Goal: Task Accomplishment & Management: Use online tool/utility

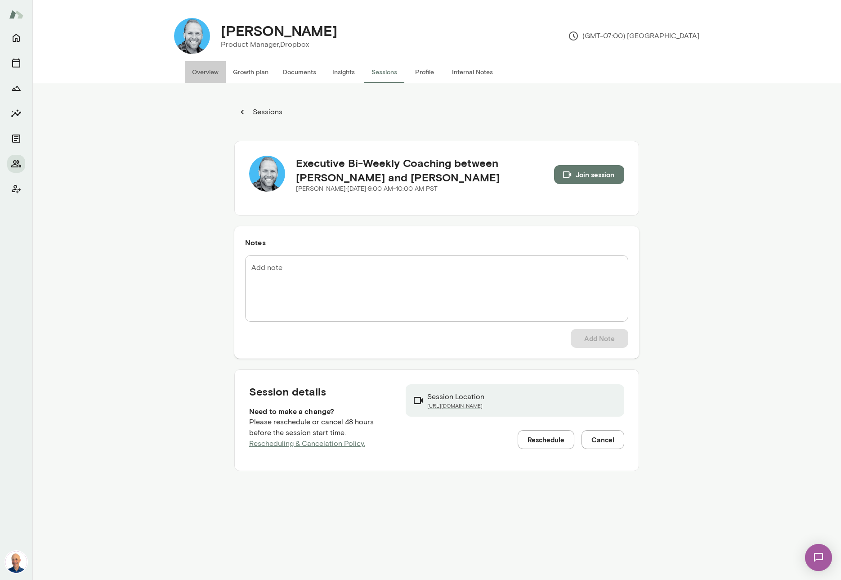
click at [214, 71] on button "Overview" at bounding box center [205, 72] width 41 height 22
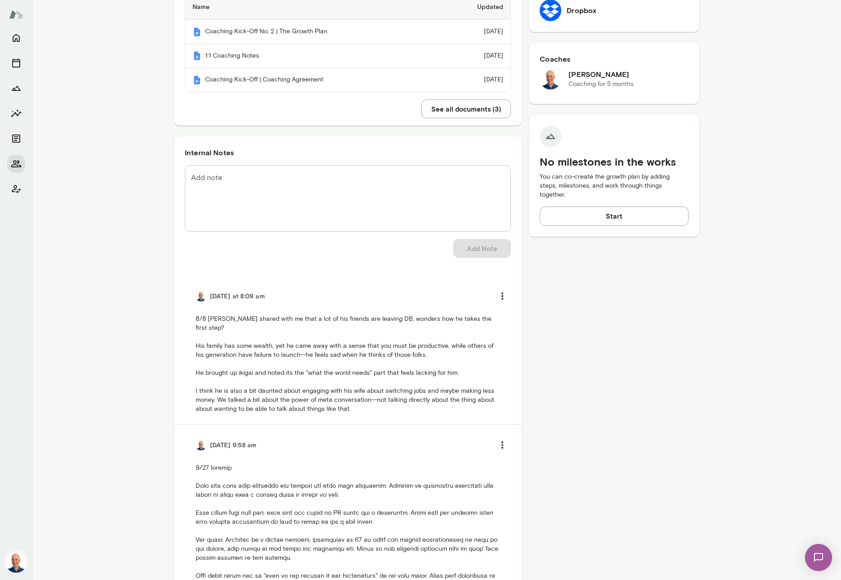
scroll to position [271, 0]
click at [297, 171] on textarea "Add note" at bounding box center [347, 197] width 313 height 52
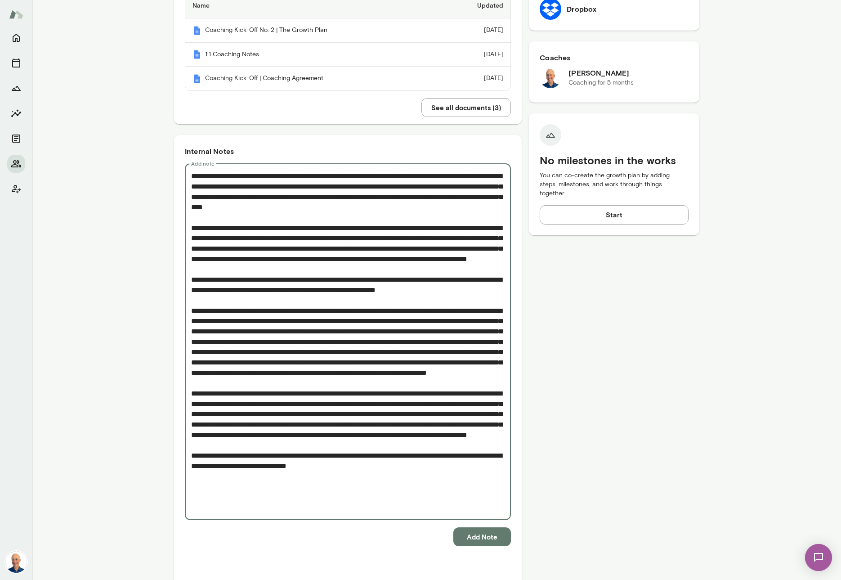
click at [288, 492] on textarea "Add note" at bounding box center [347, 341] width 313 height 341
click at [392, 492] on textarea "Add note" at bounding box center [347, 341] width 313 height 341
type textarea "**********"
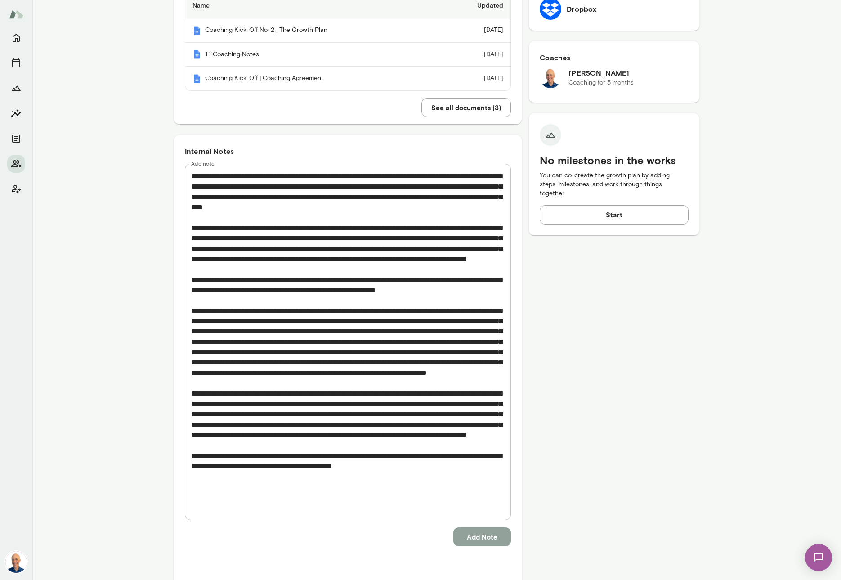
click at [475, 527] on button "Add Note" at bounding box center [482, 536] width 58 height 19
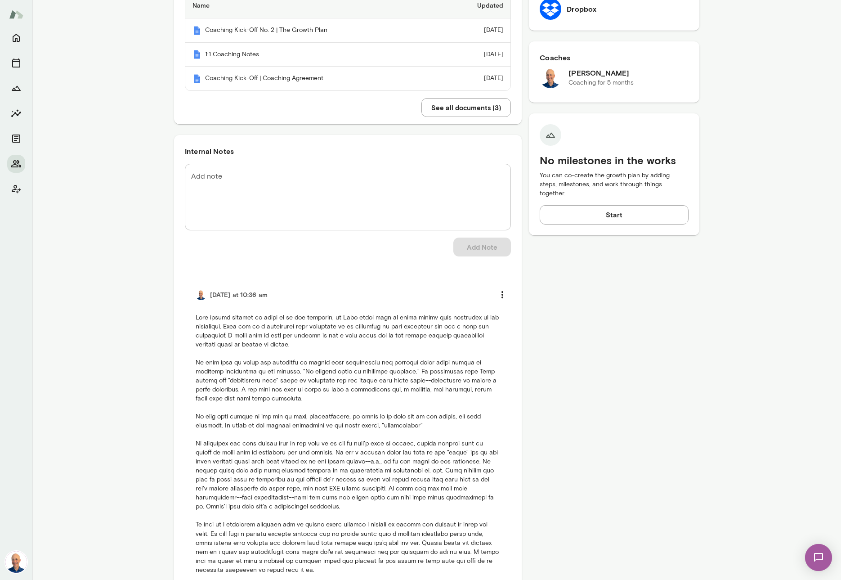
scroll to position [0, 0]
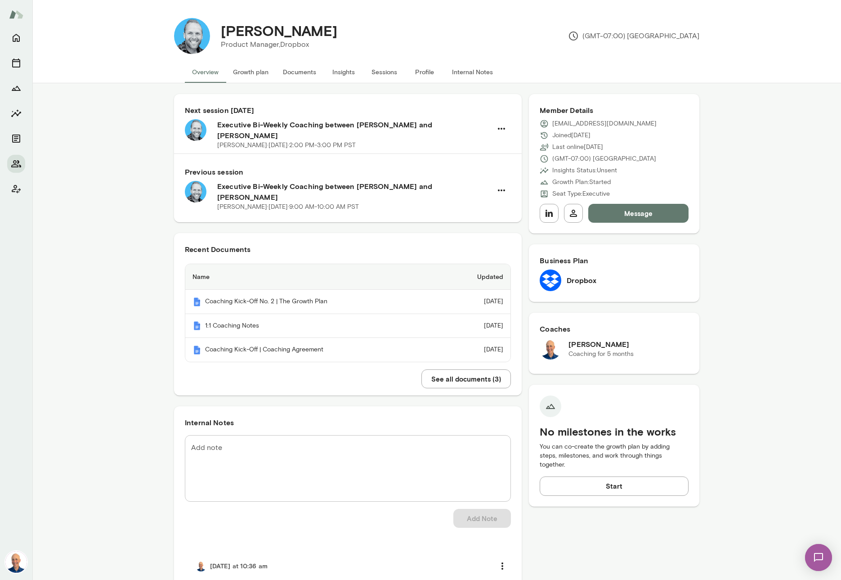
click at [291, 77] on button "Documents" at bounding box center [300, 72] width 48 height 22
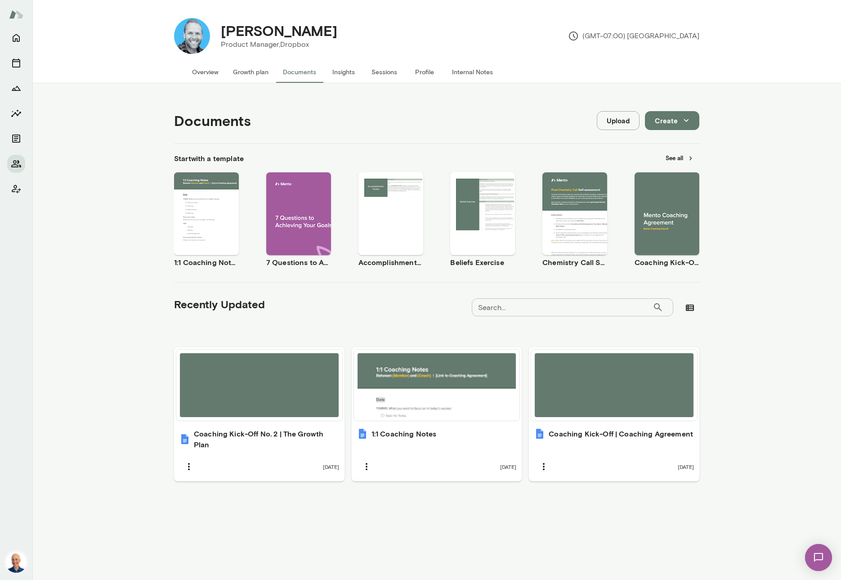
click at [617, 123] on button "Upload" at bounding box center [618, 120] width 43 height 19
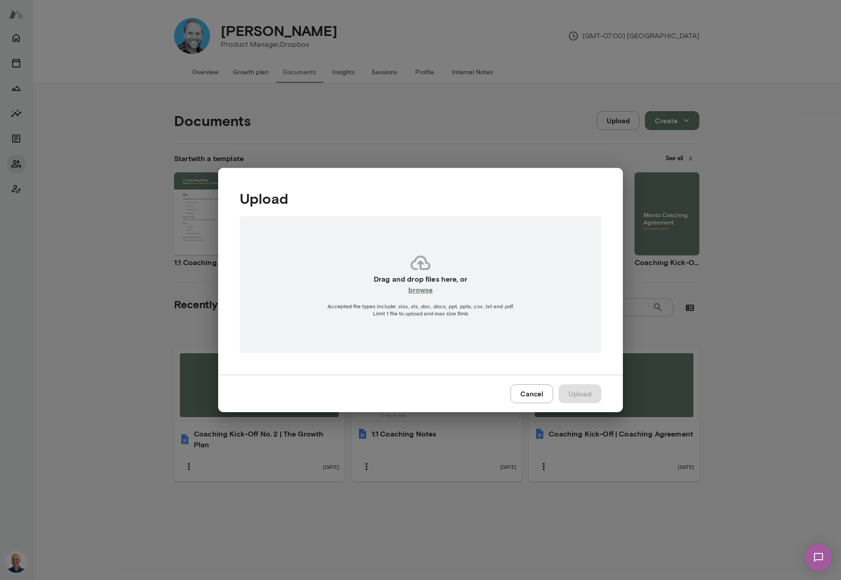
click at [425, 293] on h6 "browse" at bounding box center [420, 289] width 25 height 11
type input "**********"
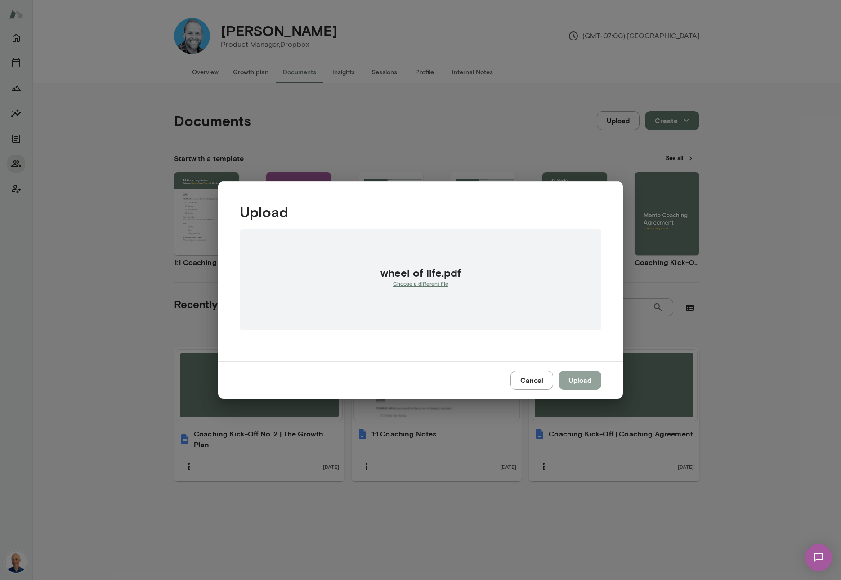
click at [588, 378] on button "Upload" at bounding box center [580, 380] width 43 height 19
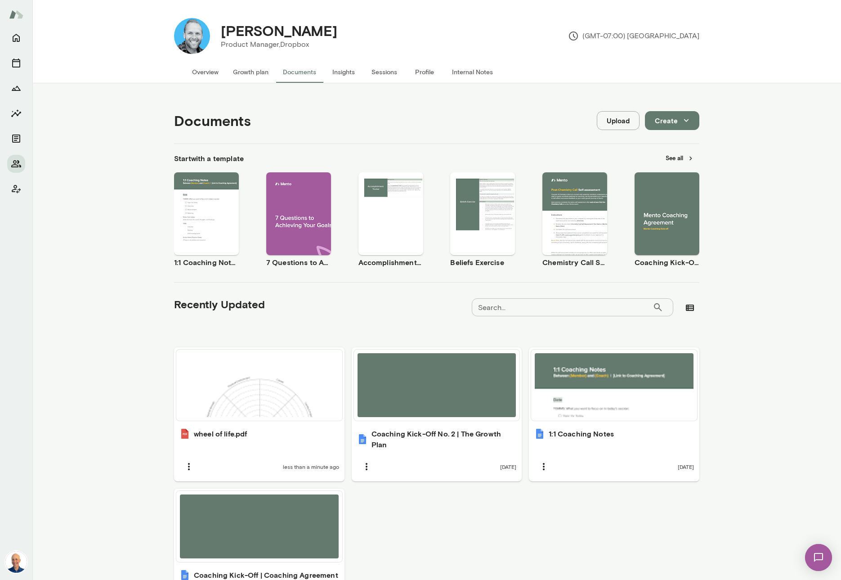
click at [294, 187] on div "Use template Preview" at bounding box center [298, 213] width 65 height 83
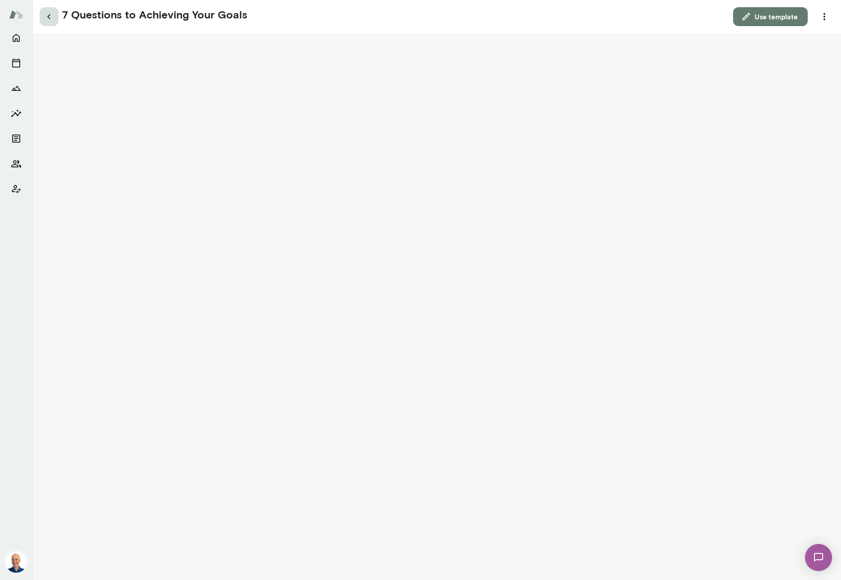
click at [52, 15] on icon "button" at bounding box center [49, 16] width 11 height 11
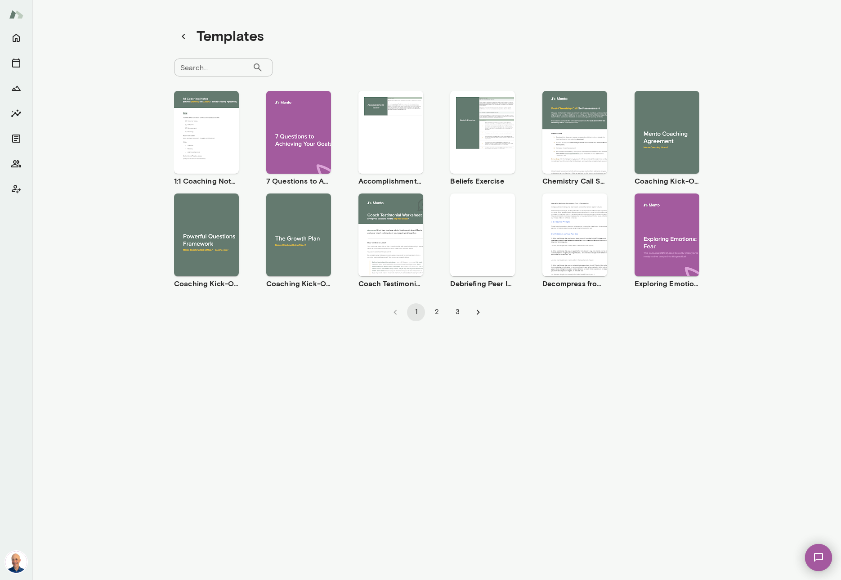
click at [395, 165] on div "Use template Preview" at bounding box center [390, 132] width 65 height 83
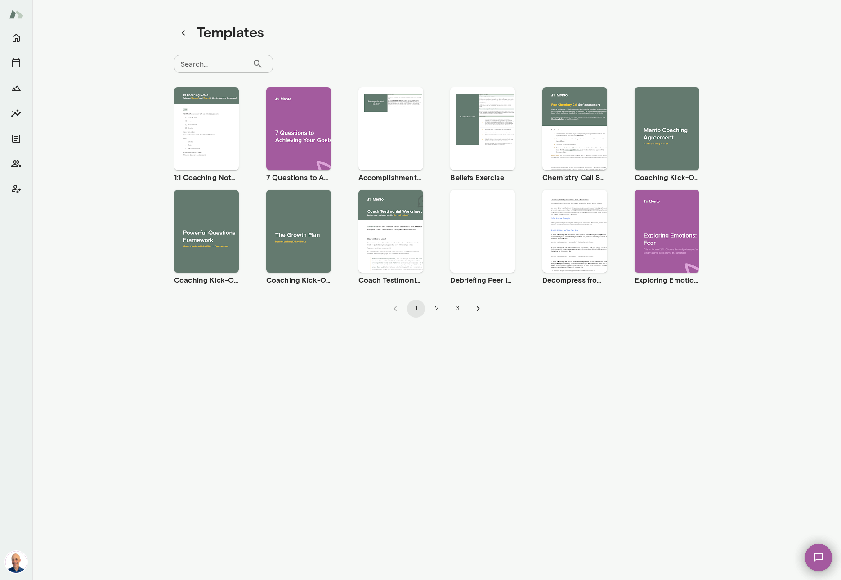
click at [496, 156] on div "Use template Preview" at bounding box center [482, 128] width 65 height 83
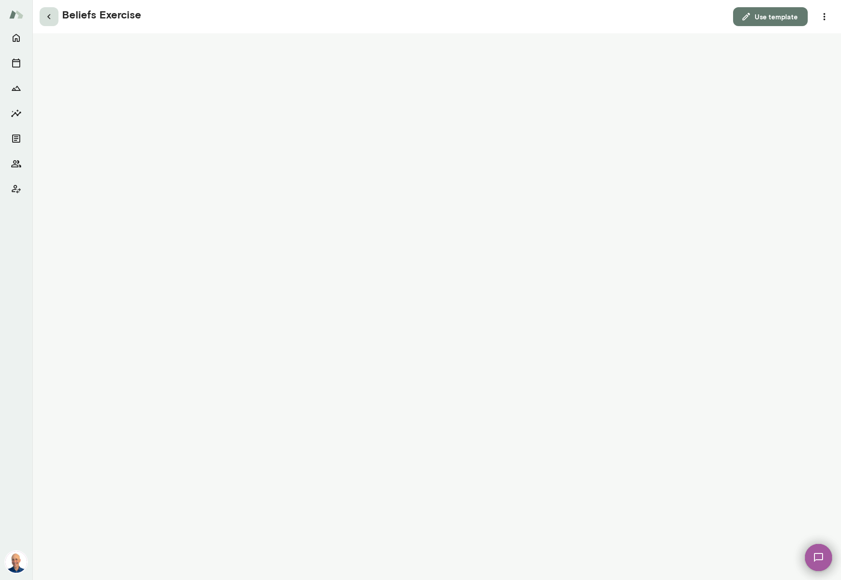
click at [49, 18] on icon "button" at bounding box center [49, 16] width 11 height 11
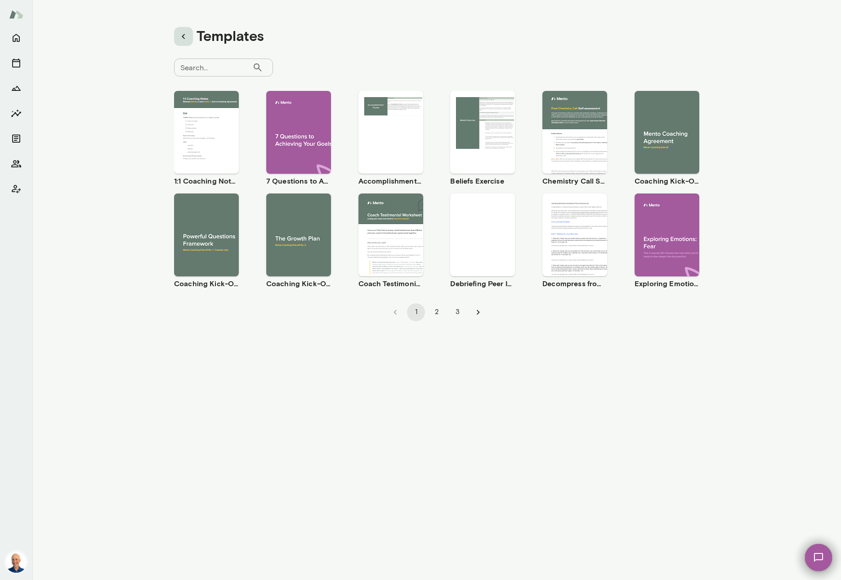
click at [186, 37] on icon "button" at bounding box center [183, 36] width 11 height 11
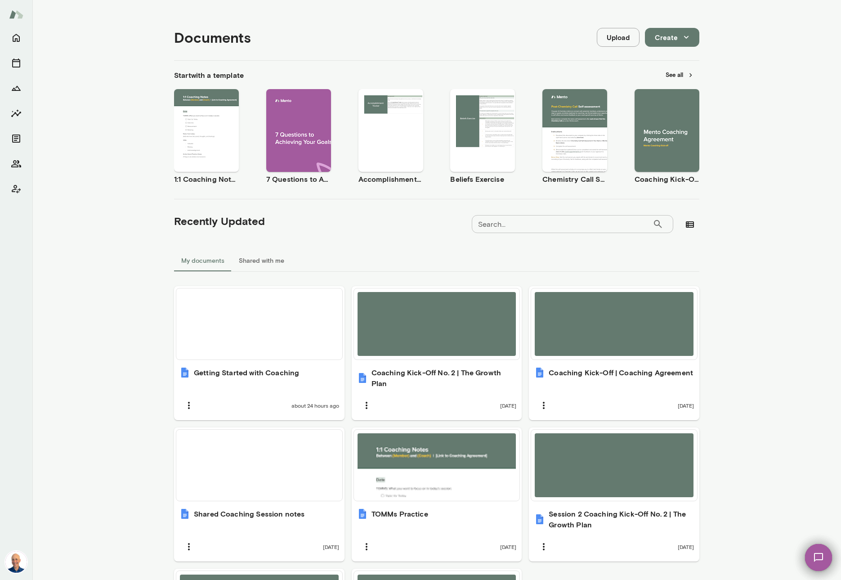
click at [186, 37] on h4 "Documents" at bounding box center [212, 37] width 77 height 17
click at [17, 165] on icon "Members" at bounding box center [16, 163] width 10 height 7
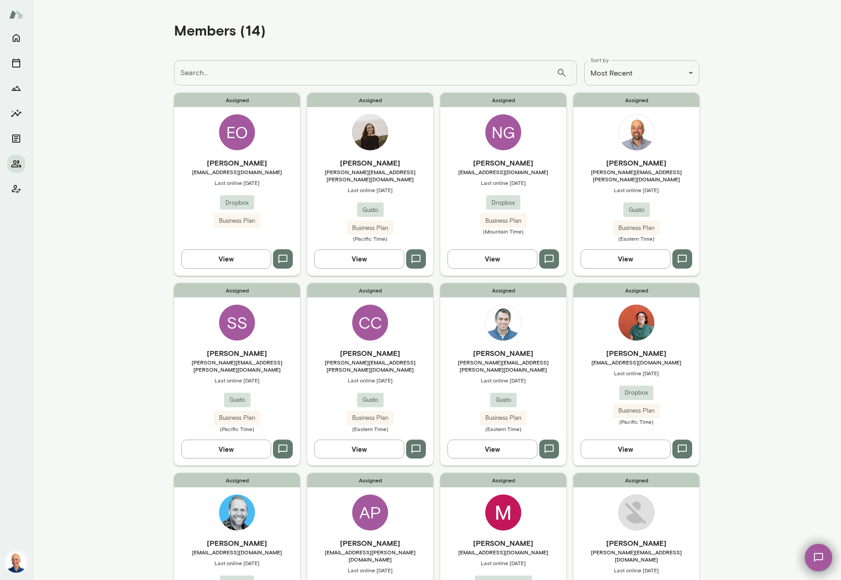
click at [271, 495] on div "Assigned [PERSON_NAME] [EMAIL_ADDRESS][DOMAIN_NAME] Last online [DATE] Dropbox …" at bounding box center [237, 564] width 126 height 183
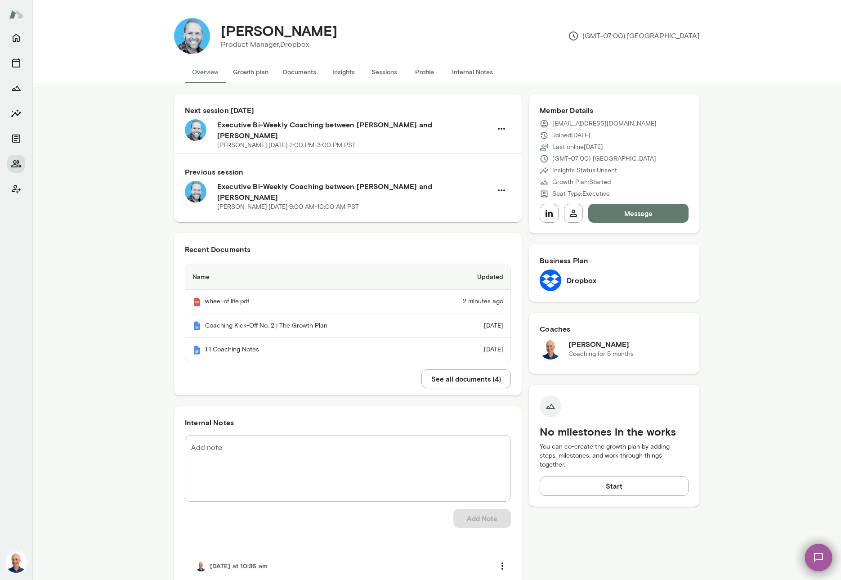
click at [815, 558] on img at bounding box center [818, 557] width 37 height 37
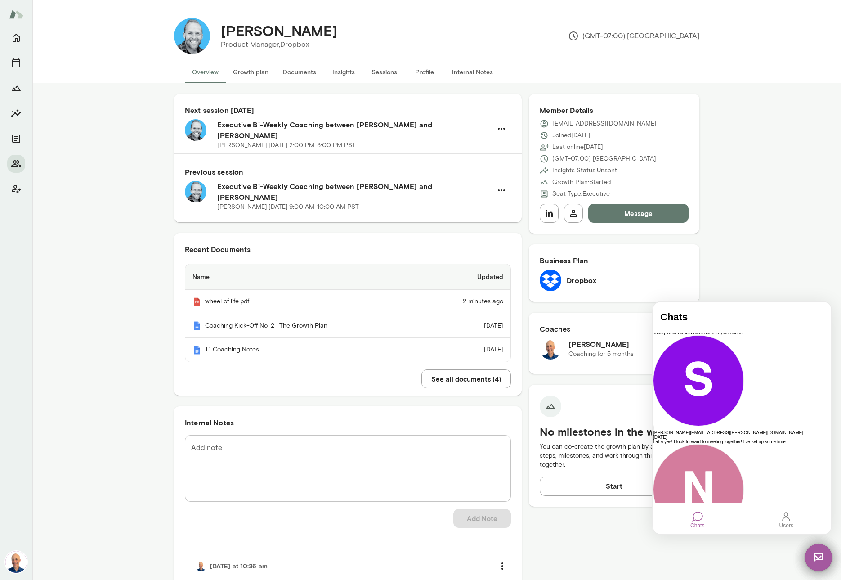
scroll to position [475, 0]
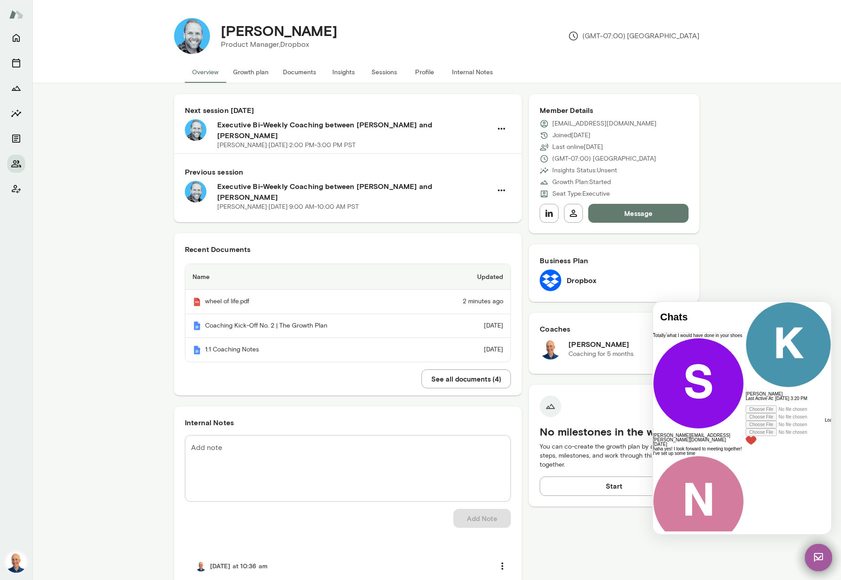
scroll to position [375, 0]
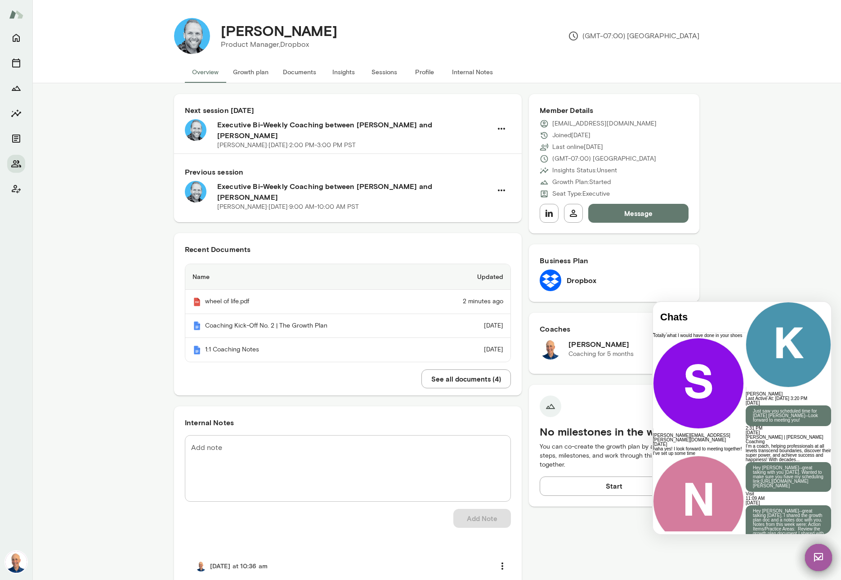
click at [746, 579] on div at bounding box center [788, 582] width 85 height 4
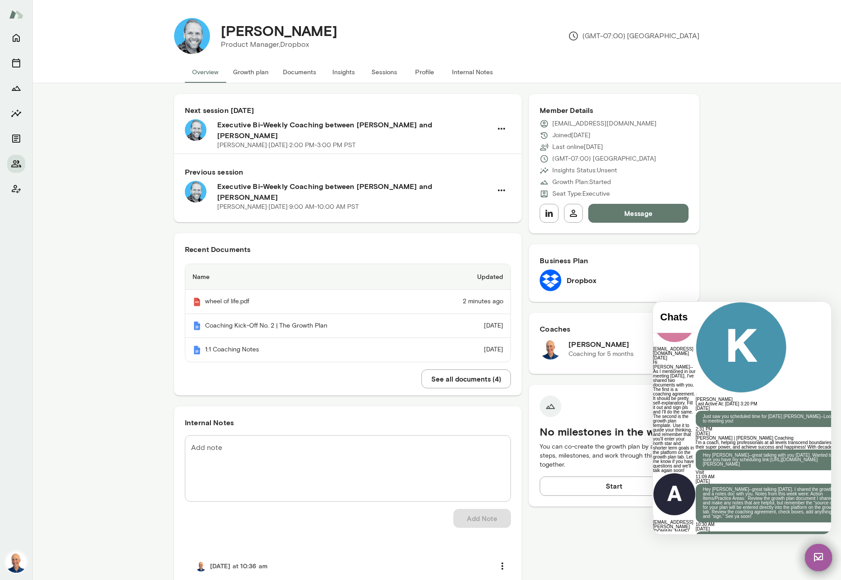
scroll to position [0, 0]
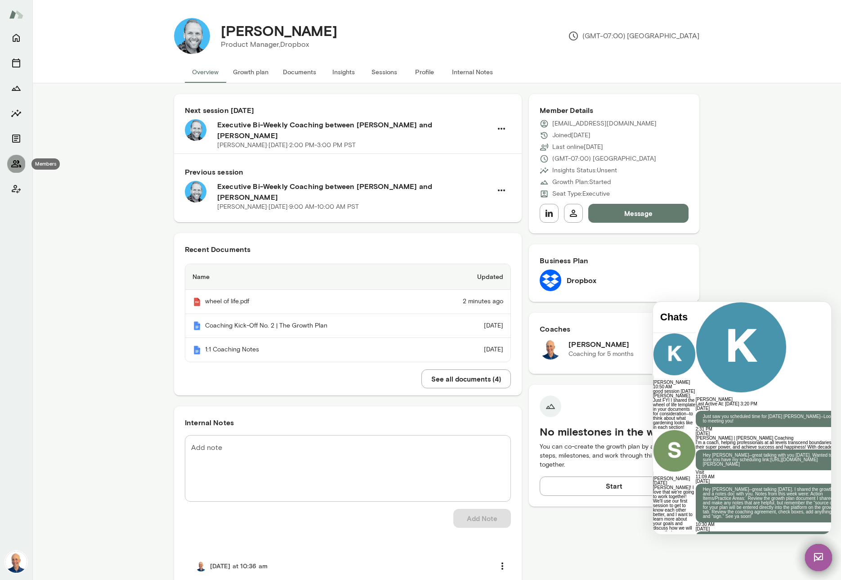
drag, startPoint x: 15, startPoint y: 161, endPoint x: 22, endPoint y: 161, distance: 6.8
click at [15, 161] on icon "Members" at bounding box center [16, 163] width 11 height 11
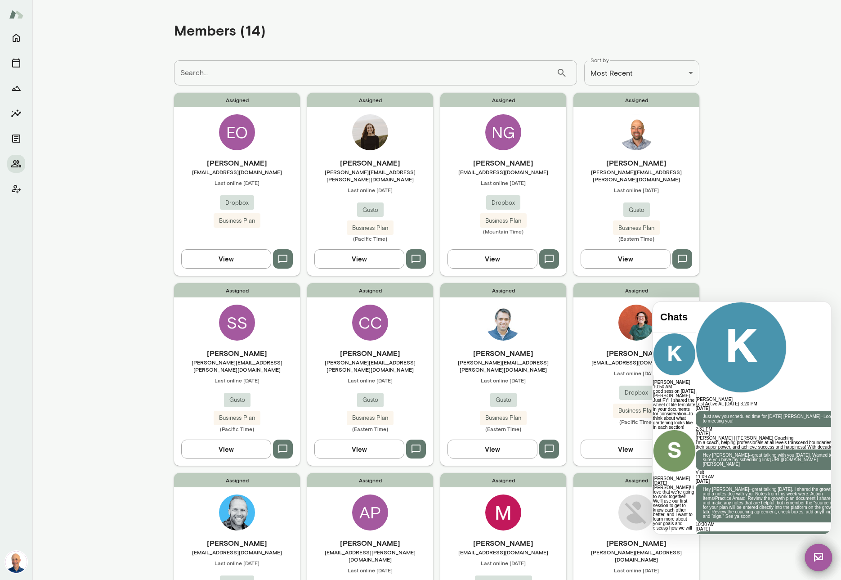
click at [675, 151] on div "Assigned [PERSON_NAME] [PERSON_NAME][EMAIL_ADDRESS][PERSON_NAME][DOMAIN_NAME] L…" at bounding box center [636, 184] width 126 height 183
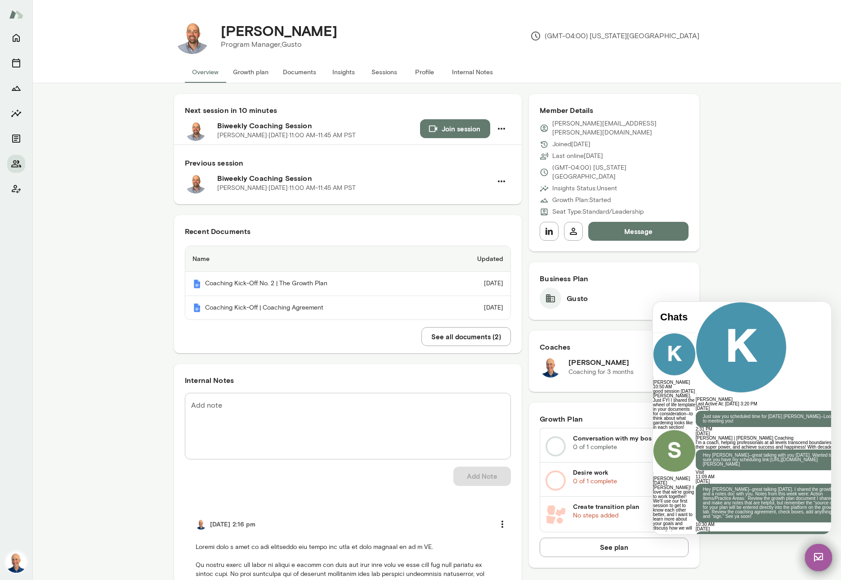
click at [696, 314] on div "[PERSON_NAME] Last Active At: [DATE] 3:20 PM" at bounding box center [777, 354] width 163 height 104
click at [696, 316] on div "[PERSON_NAME] Last Active At: [DATE] 3:20 PM" at bounding box center [777, 354] width 163 height 104
click at [816, 556] on img at bounding box center [818, 557] width 27 height 27
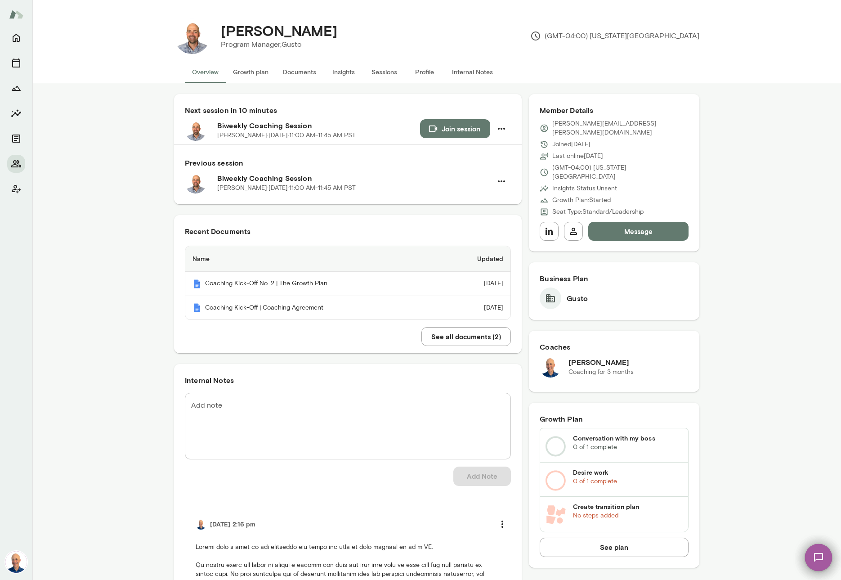
click at [244, 418] on textarea "Add note" at bounding box center [347, 426] width 313 height 52
type textarea "*"
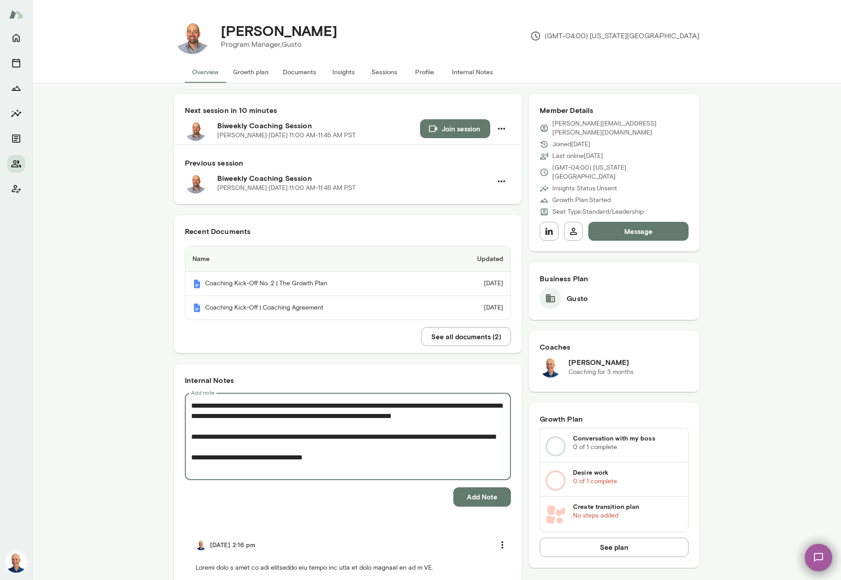
type textarea "**********"
click at [484, 497] on button "Add Note" at bounding box center [482, 496] width 58 height 19
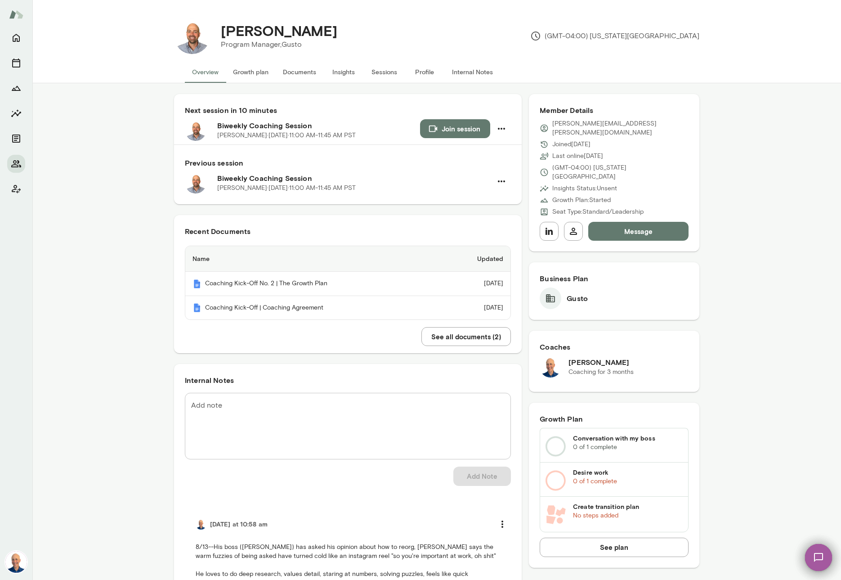
click at [389, 72] on button "Sessions" at bounding box center [384, 72] width 40 height 22
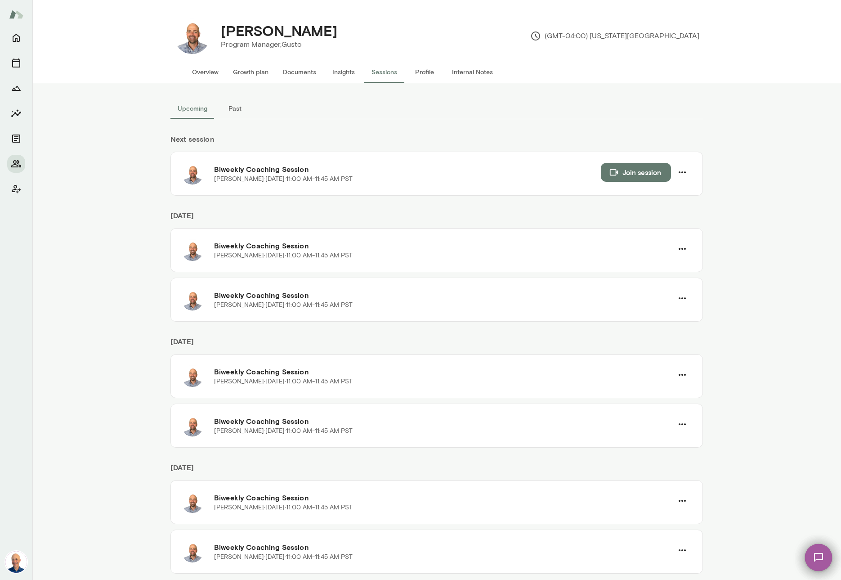
click at [237, 111] on button "Past" at bounding box center [235, 109] width 40 height 22
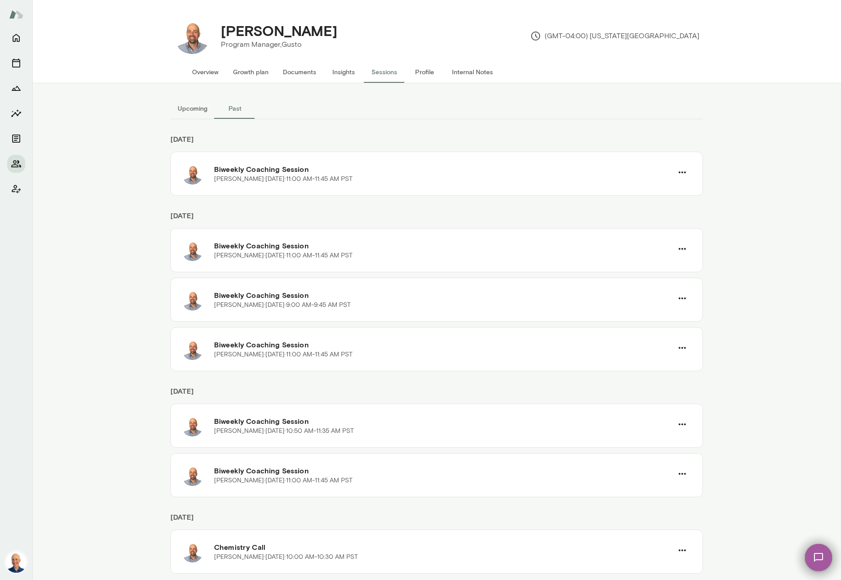
click at [210, 73] on button "Overview" at bounding box center [205, 72] width 41 height 22
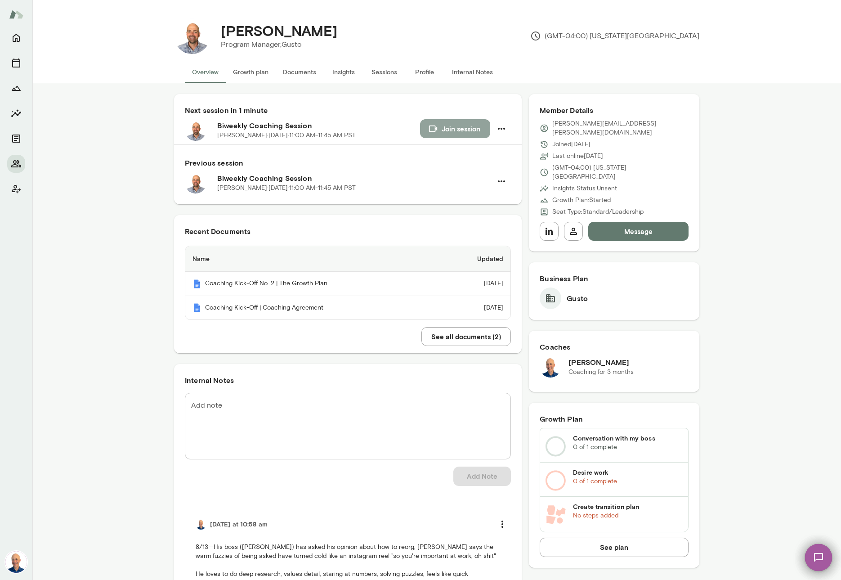
click at [446, 132] on button "Join session" at bounding box center [455, 128] width 70 height 19
